Goal: Information Seeking & Learning: Learn about a topic

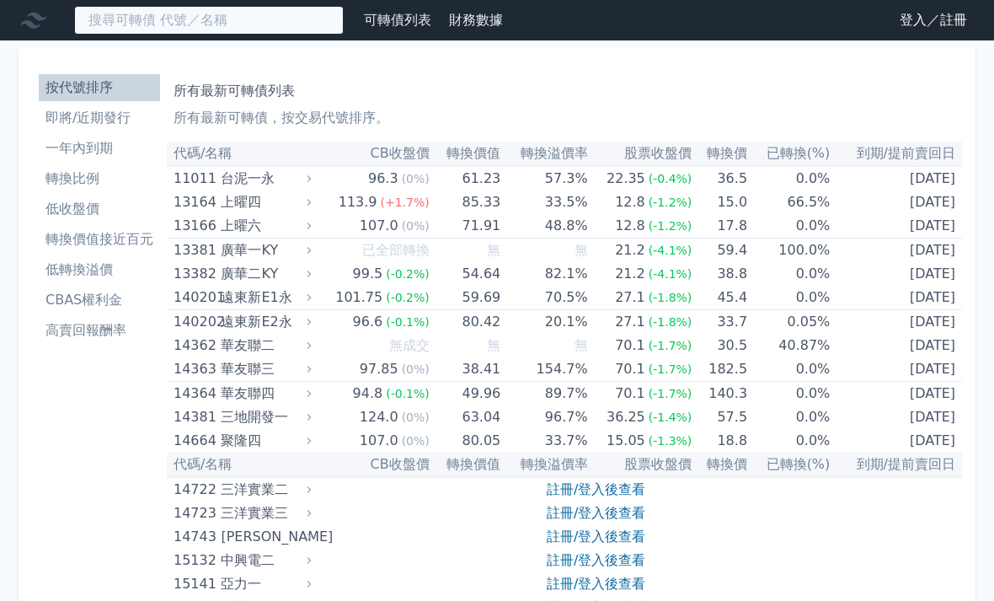
click at [262, 23] on input at bounding box center [209, 20] width 270 height 29
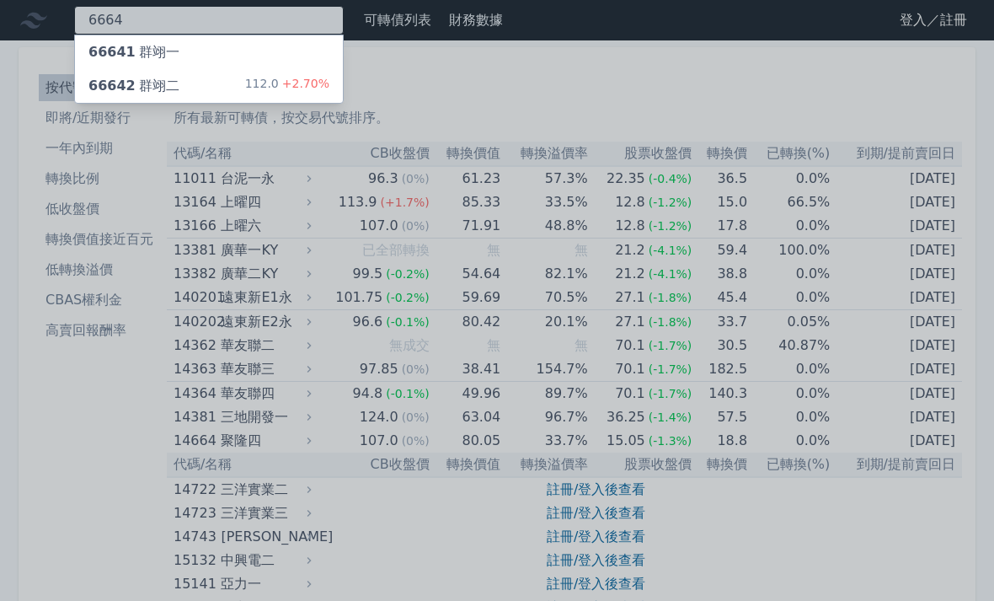
type input "6664"
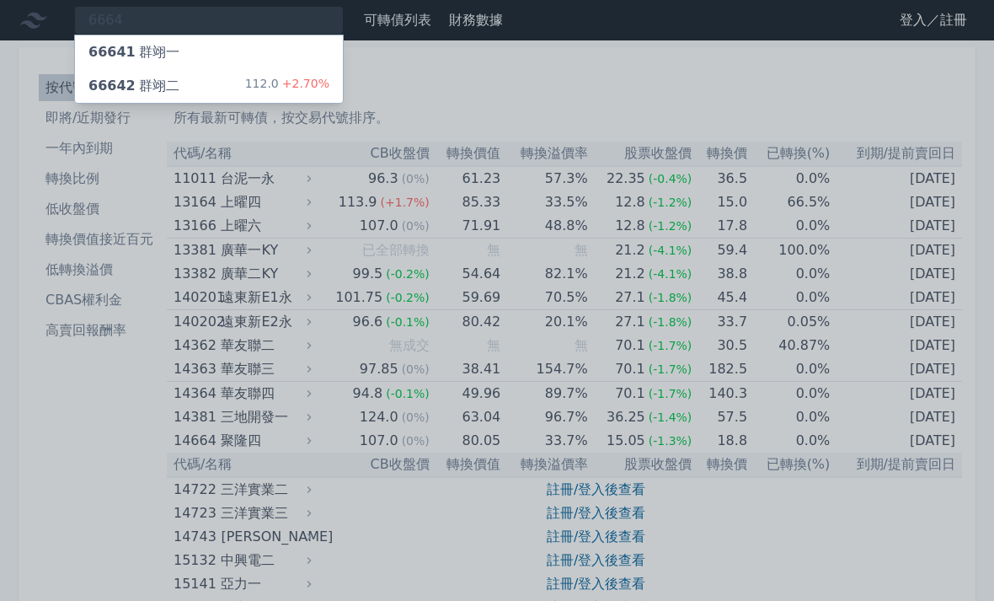
click at [228, 93] on div "66642 群翊二 112.0 +2.70%" at bounding box center [209, 86] width 268 height 34
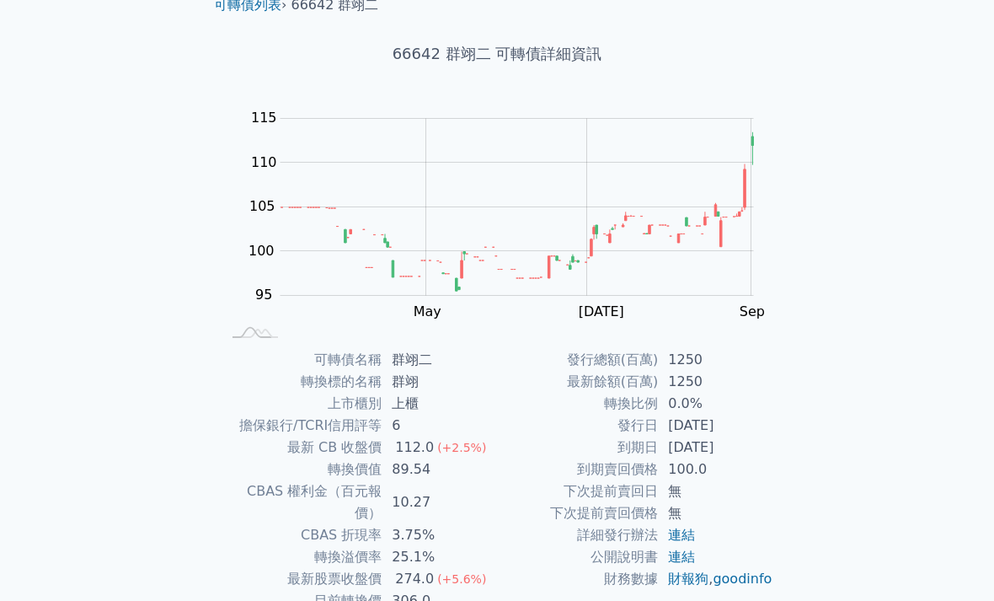
scroll to position [72, 0]
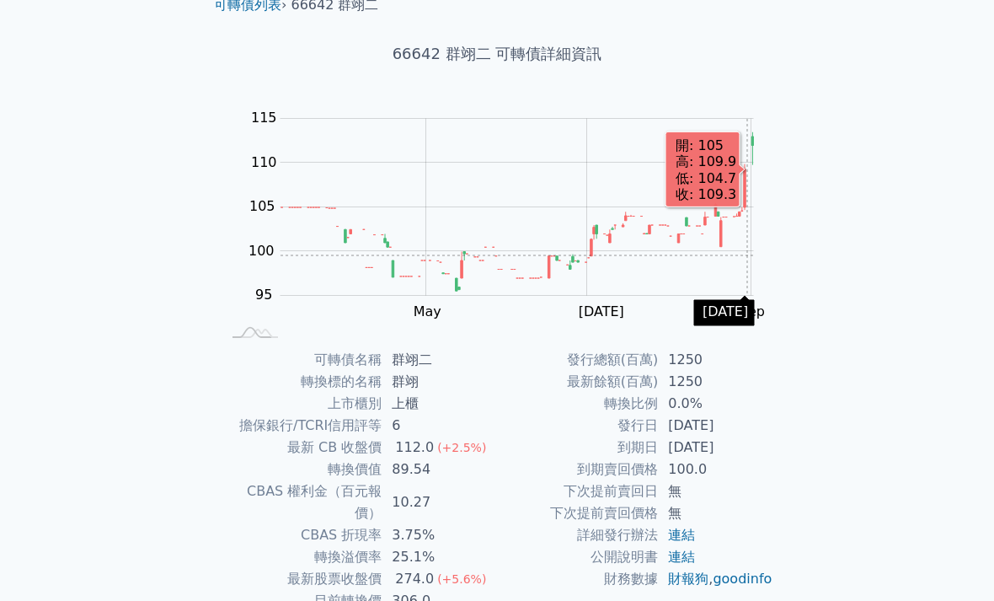
click at [759, 254] on rect at bounding box center [497, 224] width 539 height 236
click at [756, 252] on rect at bounding box center [497, 224] width 539 height 236
click at [763, 249] on rect at bounding box center [497, 224] width 539 height 236
click at [759, 244] on rect at bounding box center [497, 224] width 539 height 236
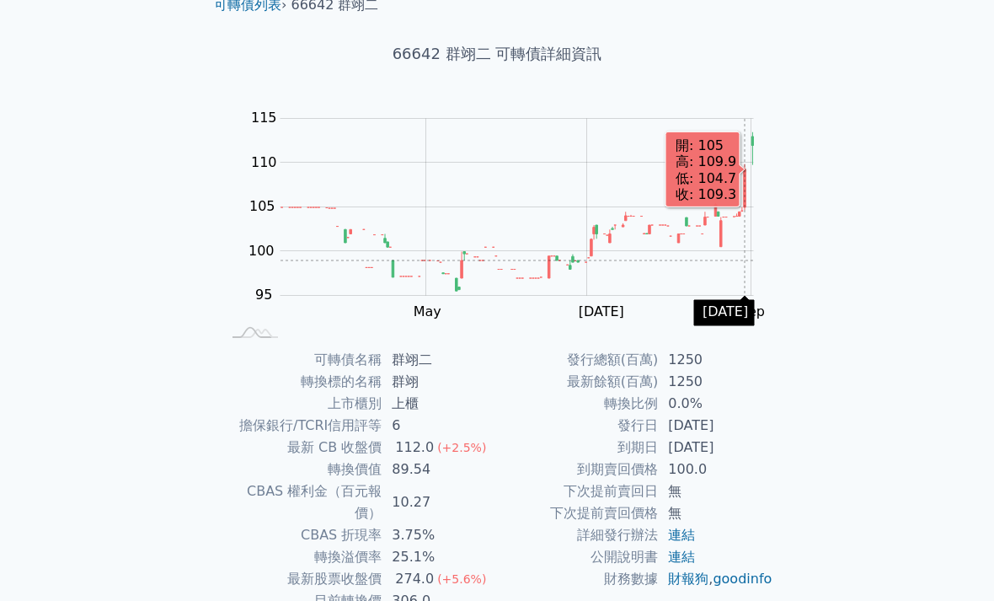
click at [768, 235] on div "Zoom Out 100 85 90 95 100 105 110 115 120 L Mar May [DATE] Sep Nov 開: 105 高: 10…" at bounding box center [497, 224] width 593 height 236
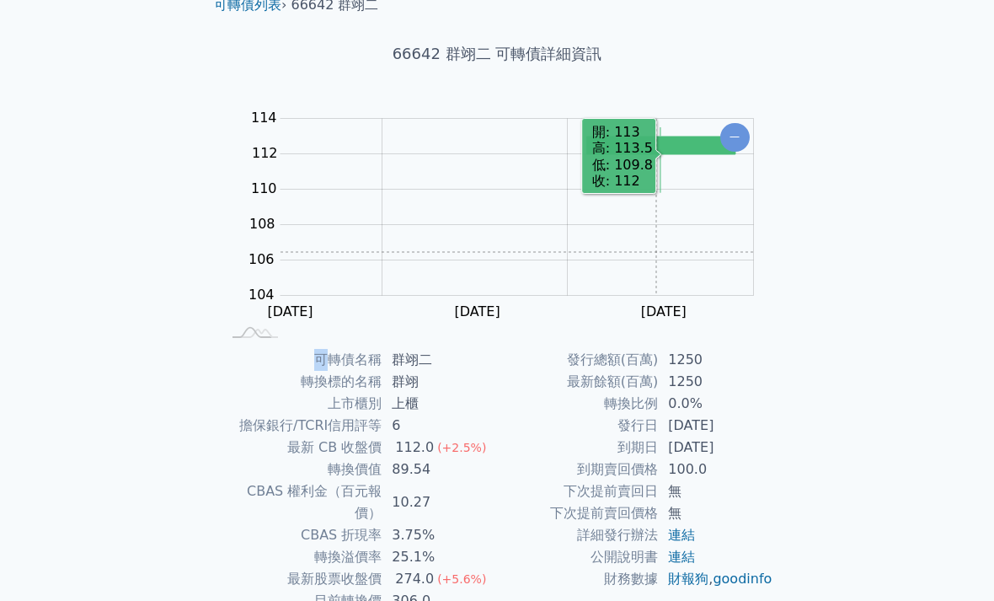
click at [909, 239] on div "可轉債列表 財務數據 可轉債列表 財務數據 登入／註冊 登入／註冊 可轉債列表 › 66642 群翊二 66642 群翊二 可轉債詳細資訊 Zoom Out …" at bounding box center [497, 329] width 994 height 802
click at [886, 229] on div "可轉債列表 財務數據 可轉債列表 財務數據 登入／註冊 登入／註冊 可轉債列表 › 66642 群翊二 66642 群翊二 可轉債詳細資訊 Zoom Out …" at bounding box center [497, 329] width 994 height 802
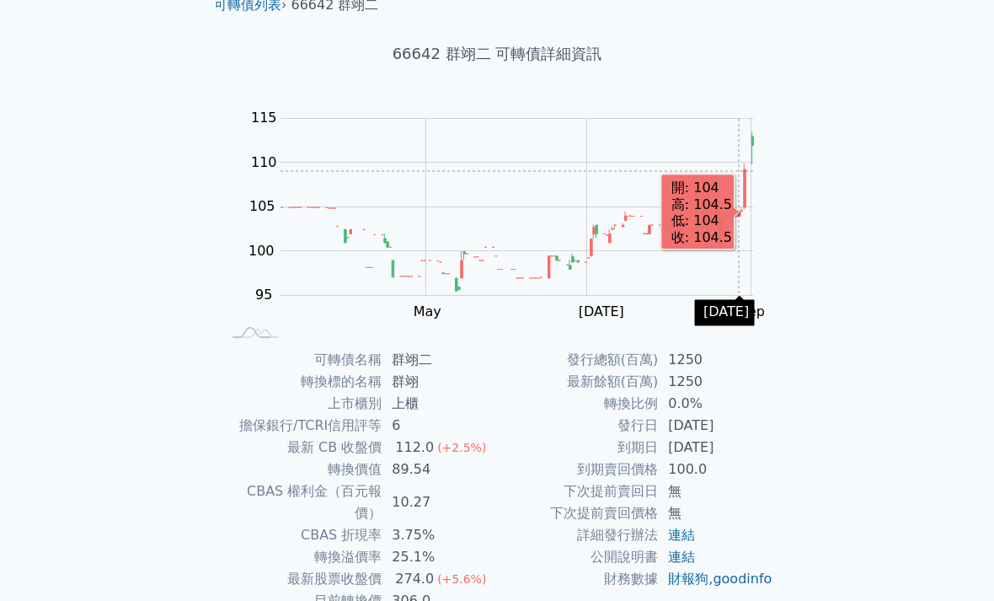
click at [760, 168] on rect at bounding box center [497, 224] width 539 height 236
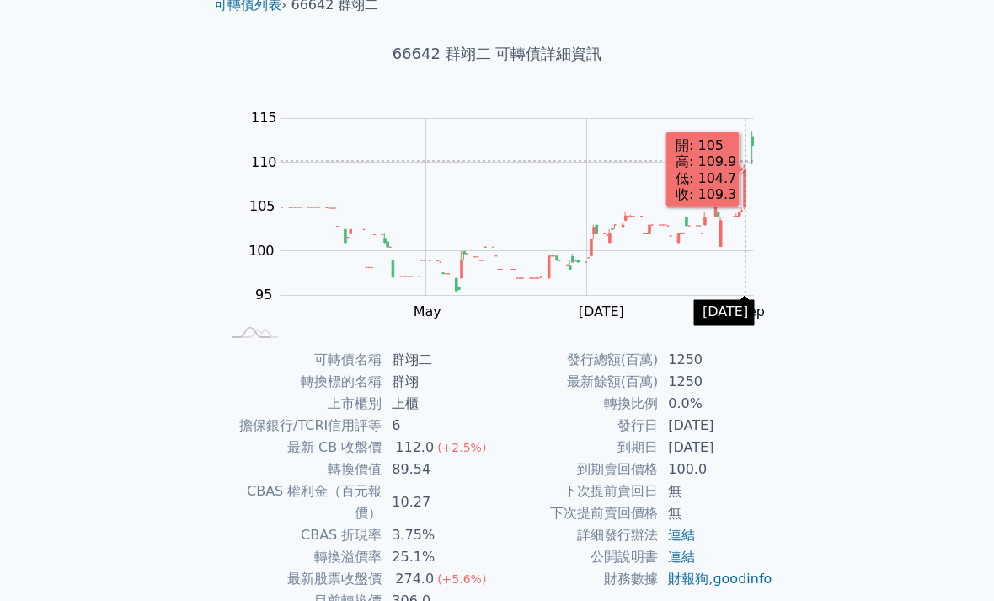
click at [769, 153] on div "Zoom Out 100 114 120 110 100 115 105 95 102 116 L Mar Sep [DATE] May Mar 開: 105…" at bounding box center [497, 224] width 593 height 236
click at [790, 149] on div "Zoom Out 100 114 120 110 100 115 105 95 102 116 L Mar Sep [DATE] May Mar 開: 105…" at bounding box center [497, 224] width 593 height 236
click at [762, 159] on rect at bounding box center [497, 224] width 539 height 236
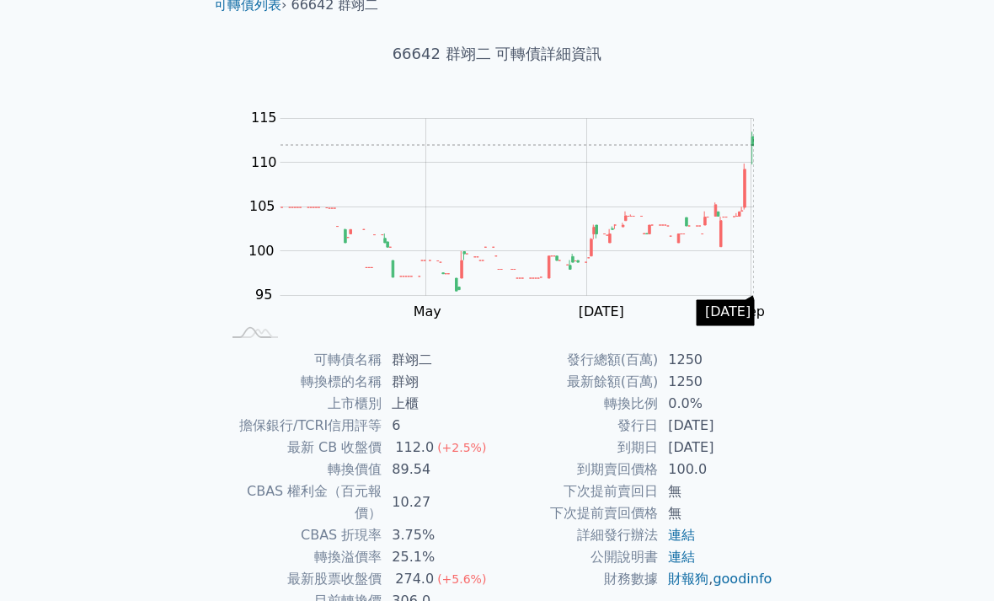
click at [850, 205] on div "可轉債列表 財務數據 可轉債列表 財務數據 登入／註冊 登入／註冊 可轉債列表 › 66642 群翊二 66642 群翊二 可轉債詳細資訊 Zoom Out …" at bounding box center [497, 329] width 994 height 802
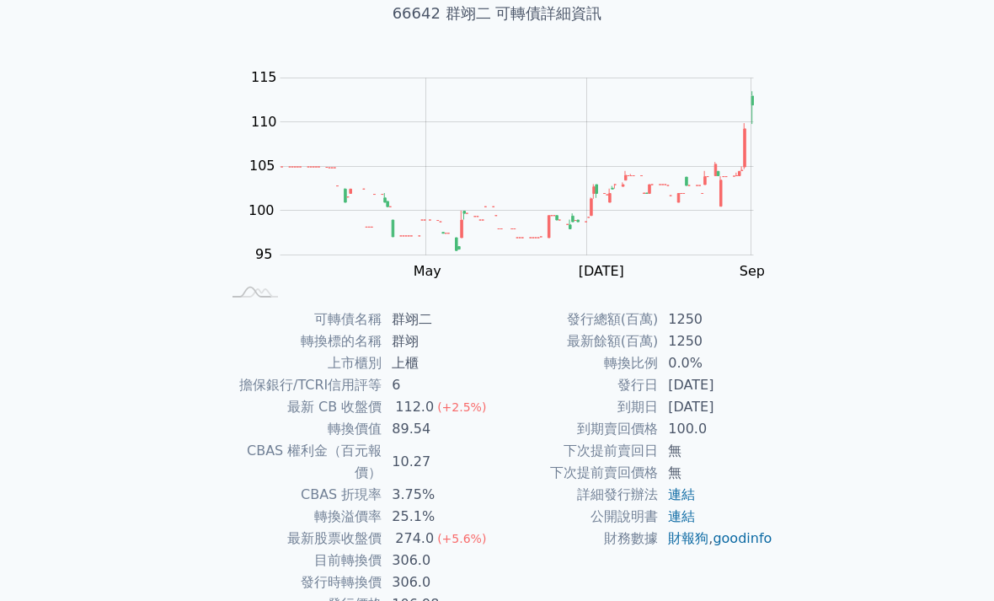
scroll to position [126, 0]
